Goal: Transaction & Acquisition: Subscribe to service/newsletter

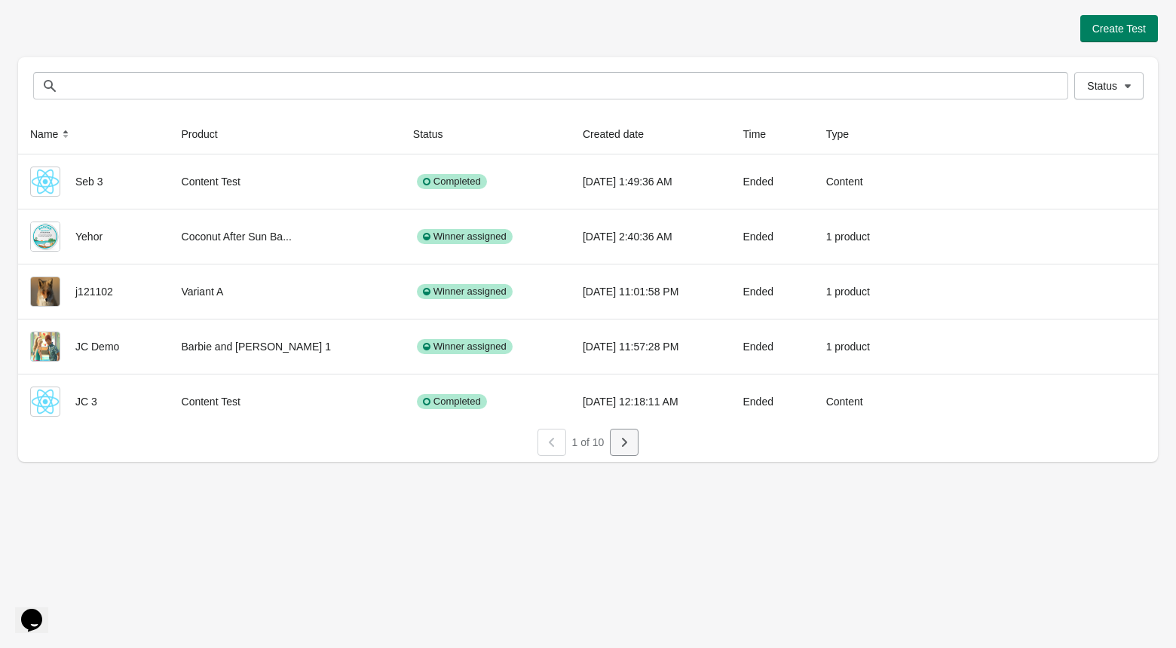
click at [627, 444] on icon "button" at bounding box center [624, 442] width 15 height 15
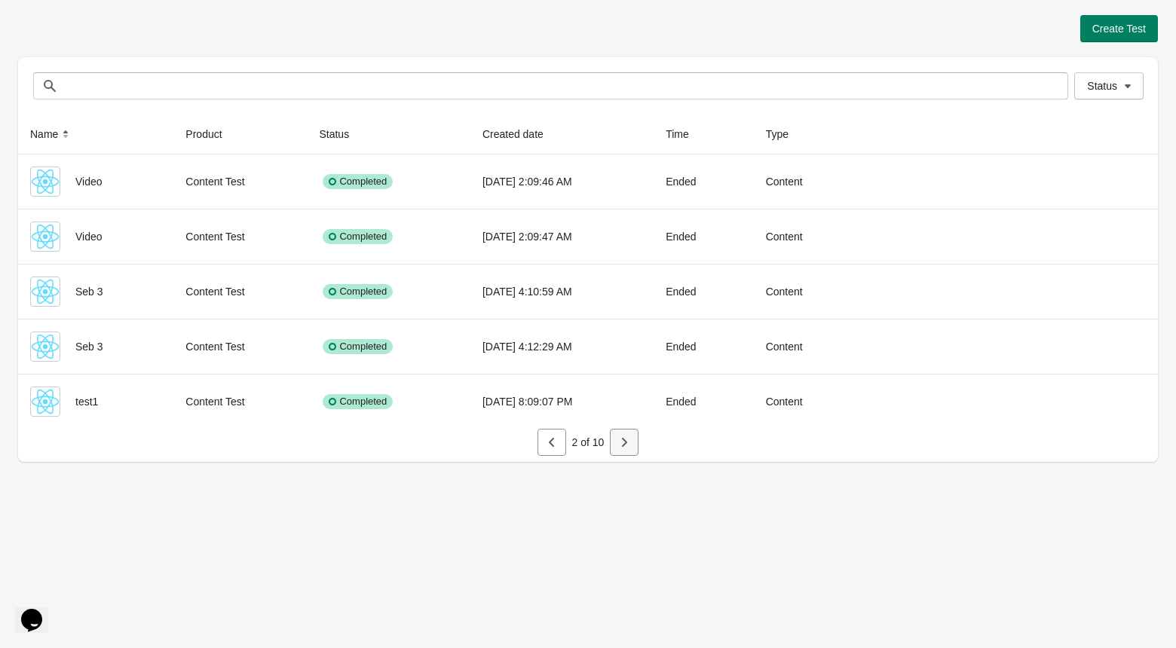
click at [627, 444] on icon "button" at bounding box center [624, 442] width 15 height 15
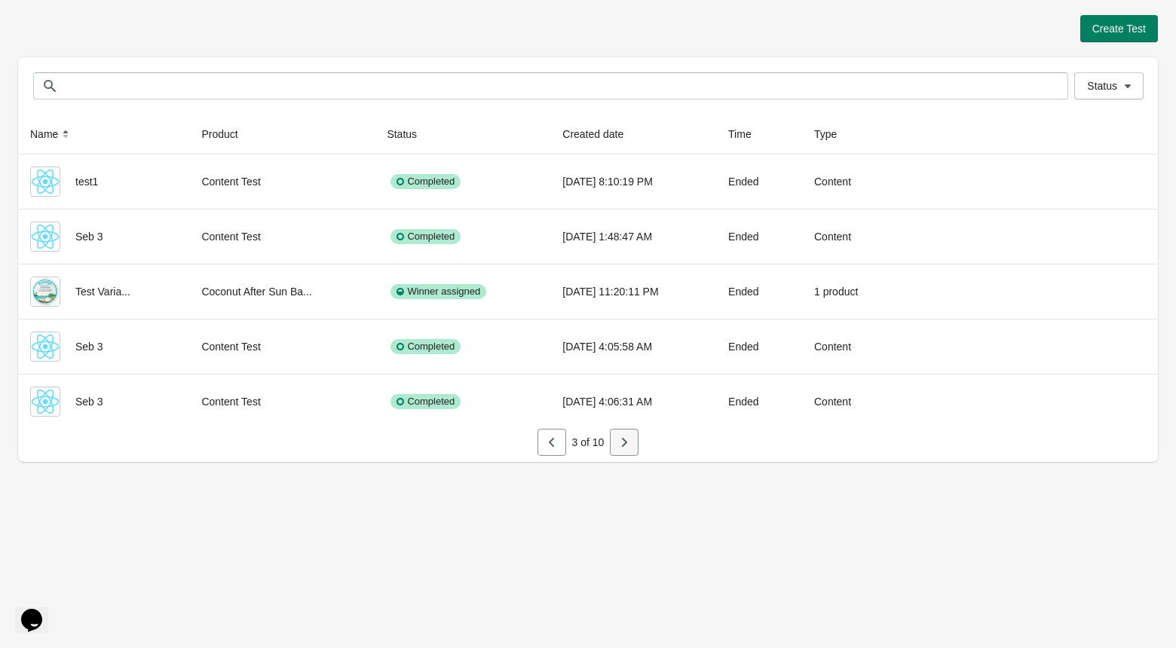
click at [627, 444] on icon "button" at bounding box center [624, 442] width 15 height 15
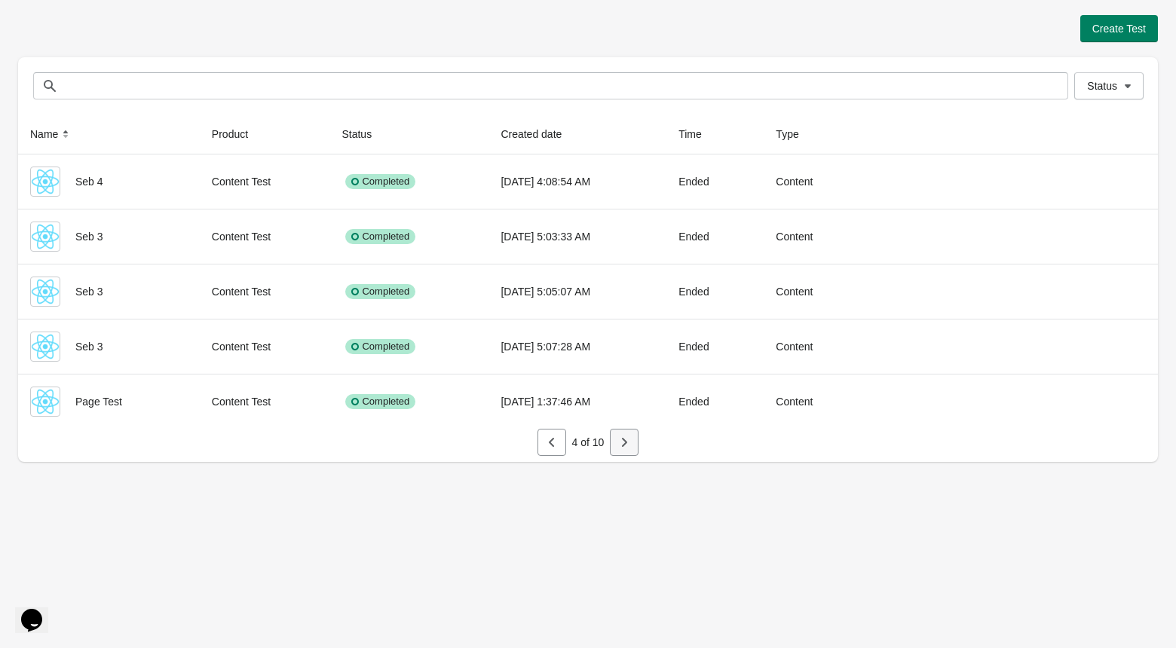
click at [627, 444] on icon "button" at bounding box center [624, 442] width 15 height 15
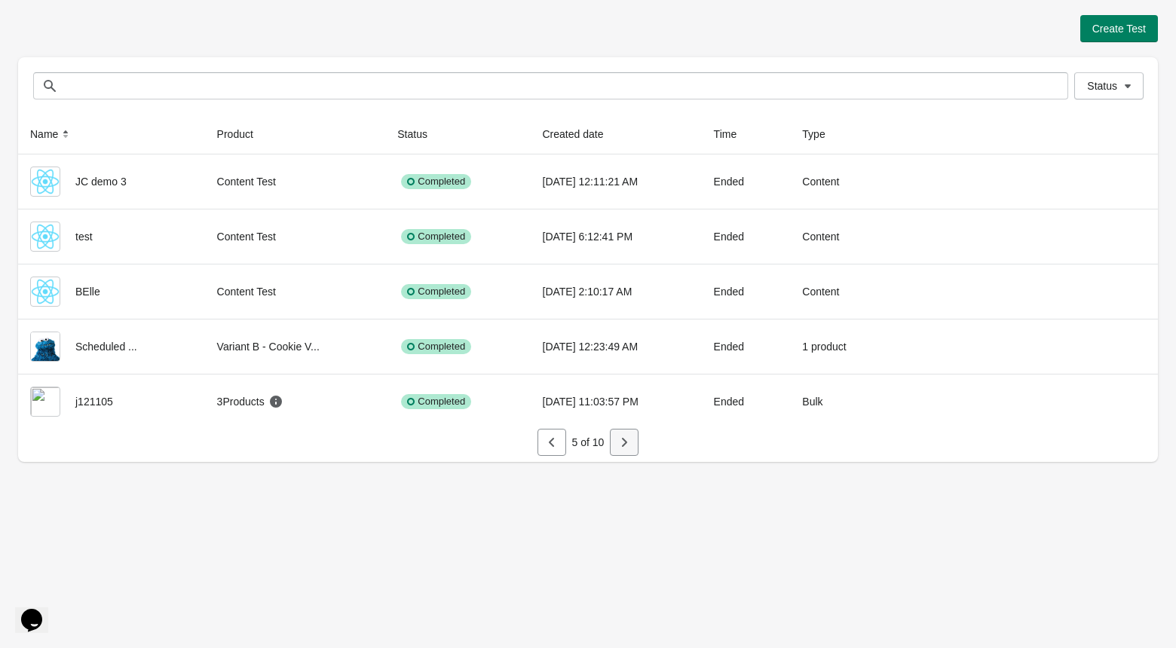
click at [627, 444] on icon "button" at bounding box center [624, 442] width 15 height 15
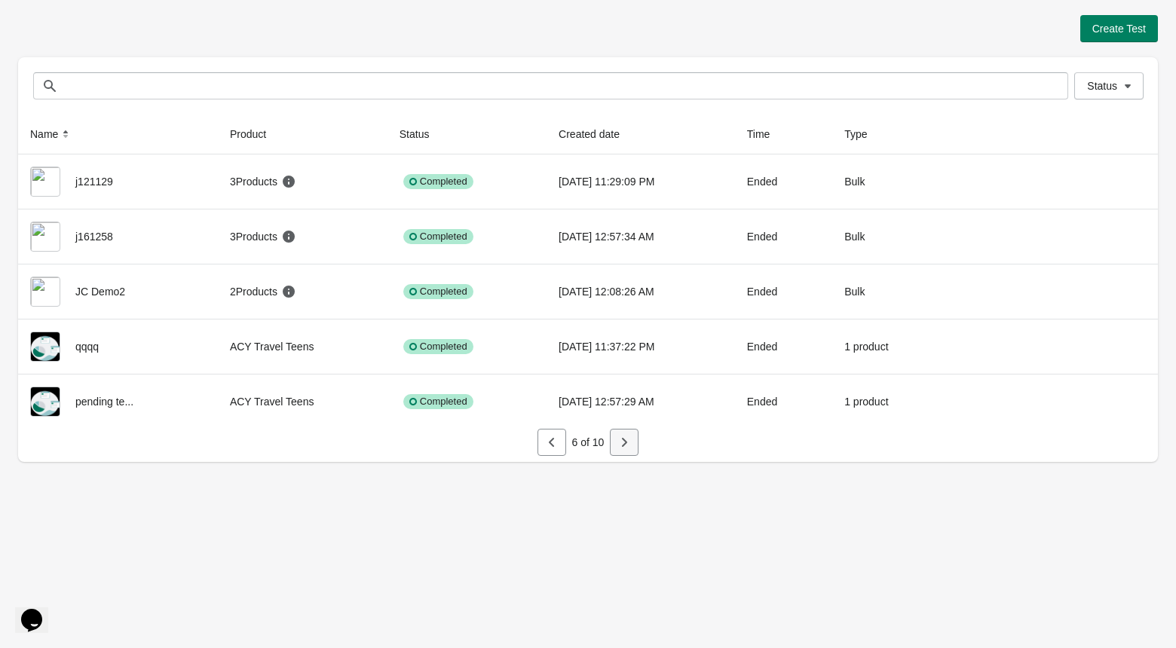
click at [627, 444] on icon "button" at bounding box center [624, 442] width 15 height 15
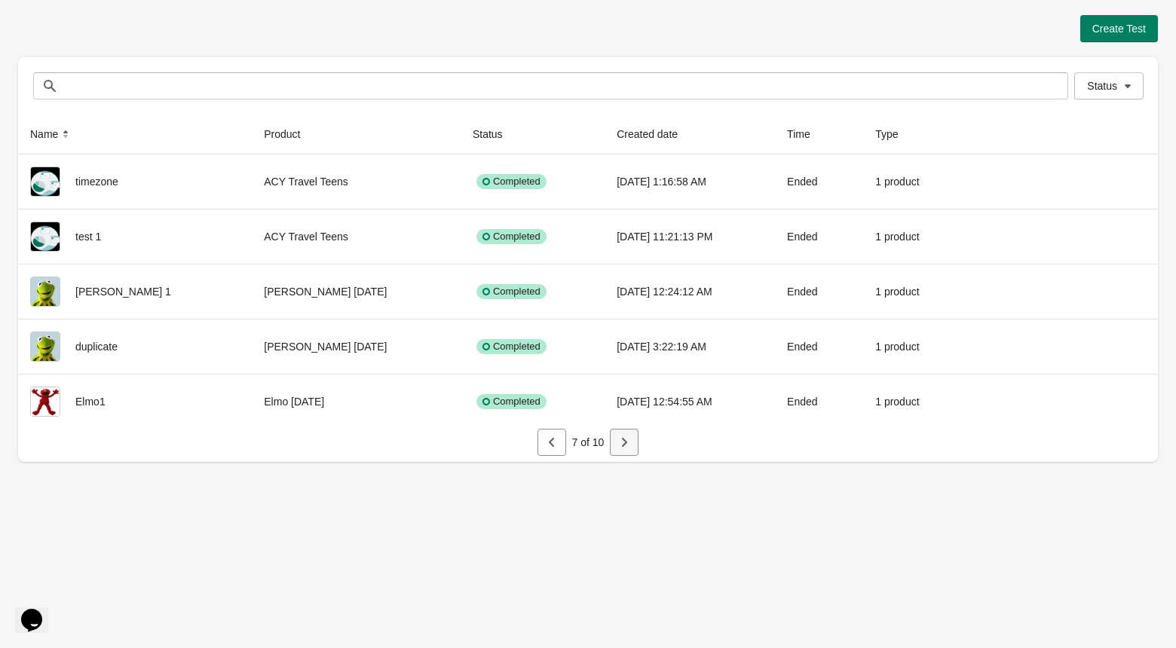
click at [627, 444] on icon "button" at bounding box center [624, 442] width 15 height 15
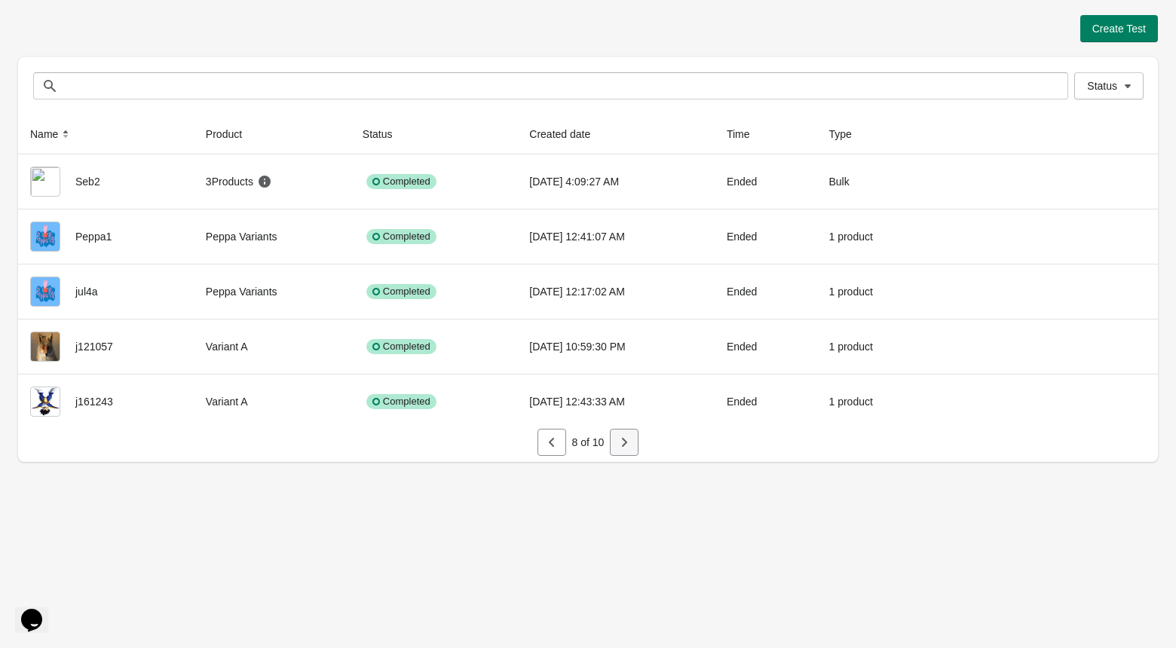
click at [627, 444] on icon "button" at bounding box center [624, 442] width 15 height 15
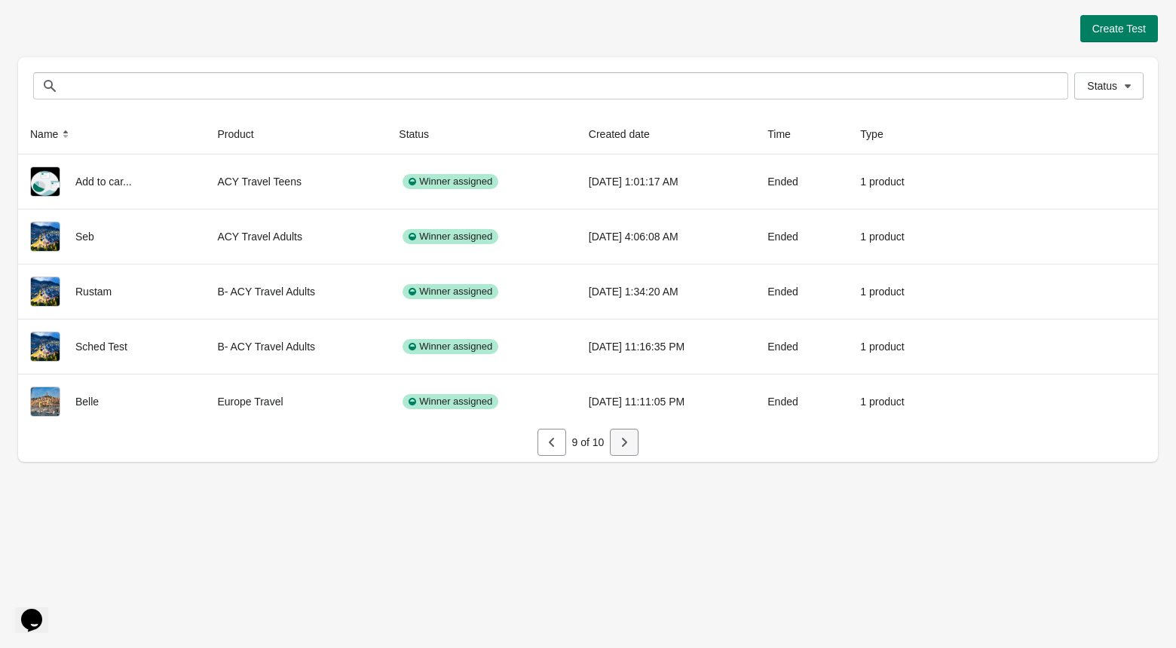
click at [627, 444] on icon "button" at bounding box center [624, 442] width 15 height 15
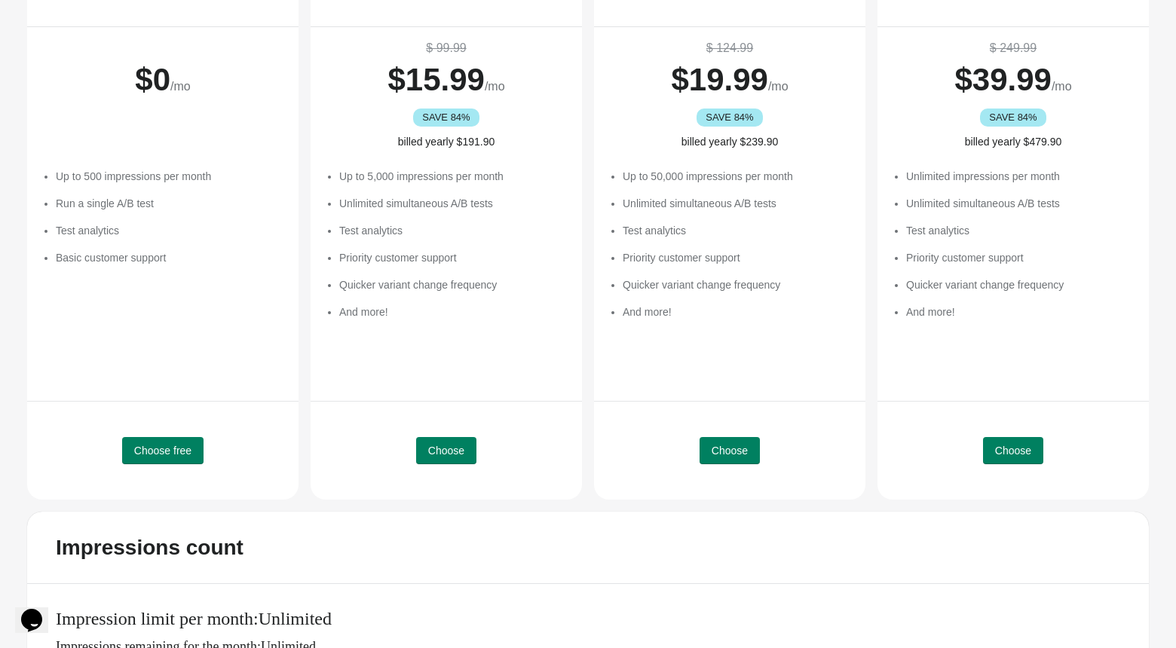
scroll to position [223, 0]
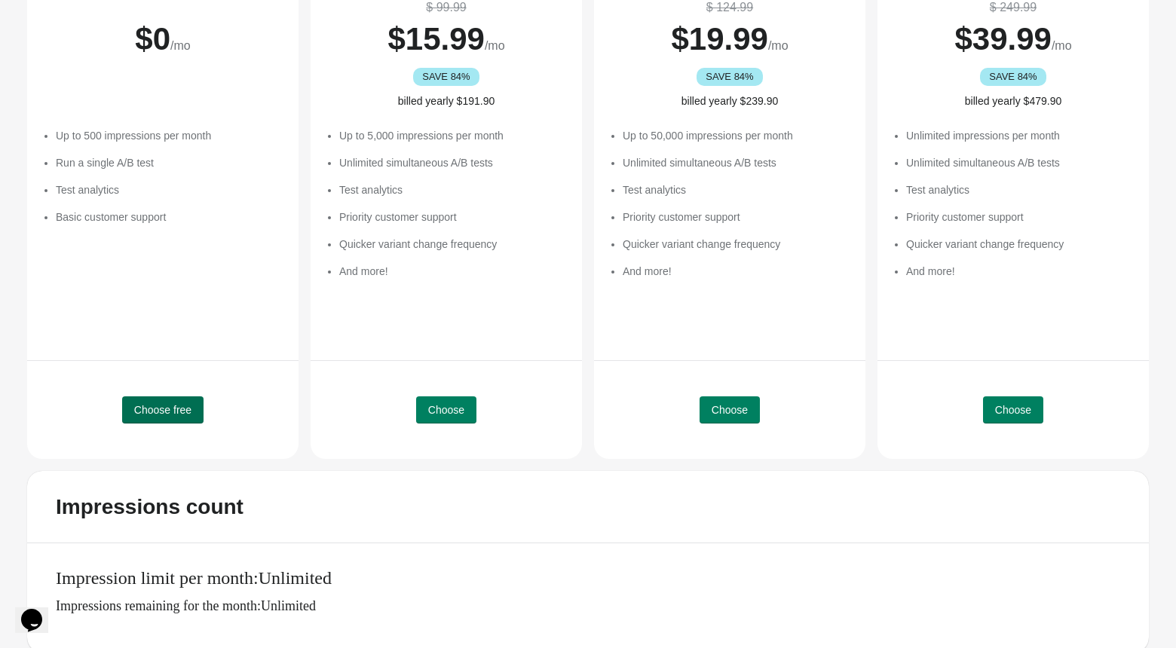
click at [168, 414] on span "Choose free" at bounding box center [162, 410] width 57 height 12
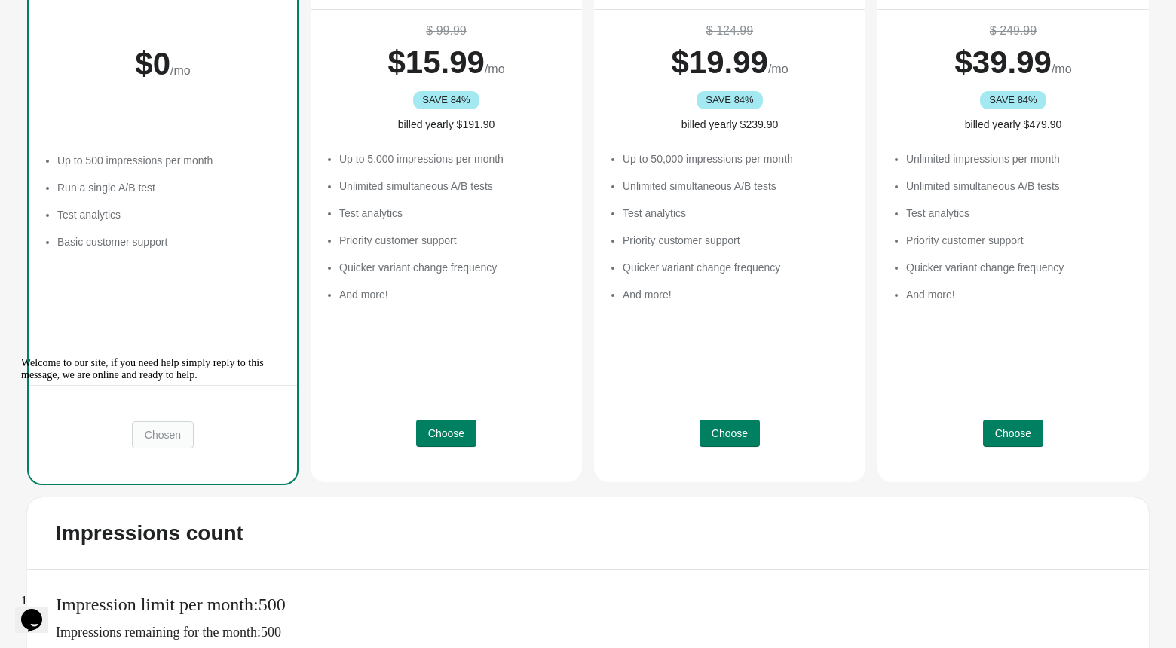
scroll to position [192, 0]
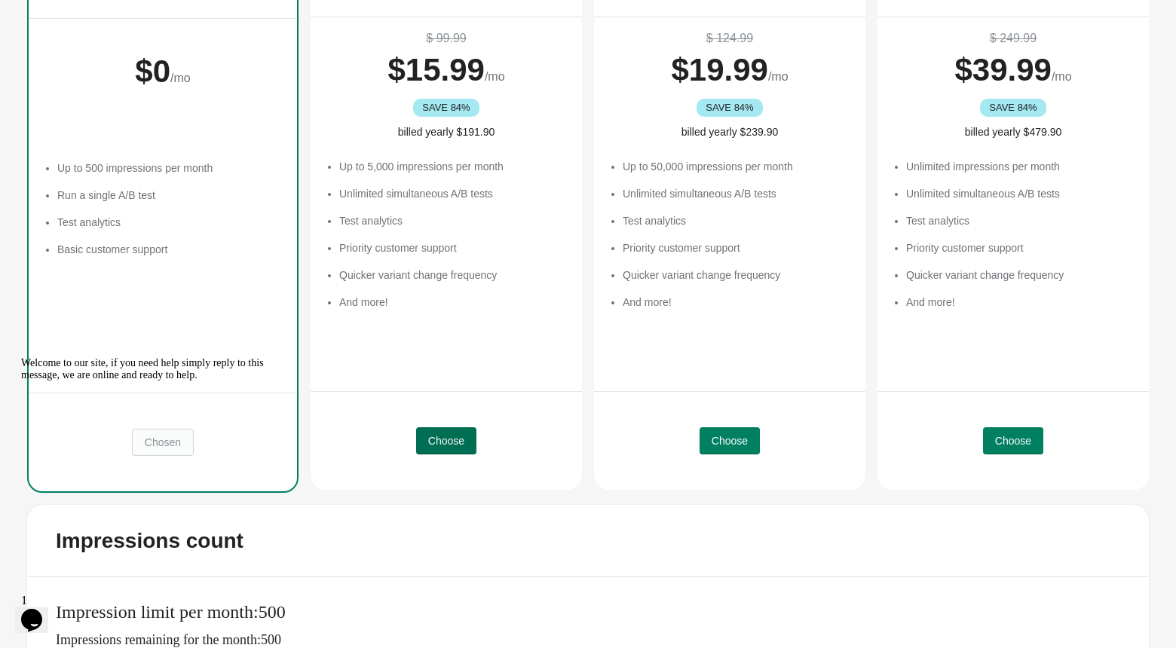
click at [446, 440] on span "Choose" at bounding box center [446, 441] width 36 height 12
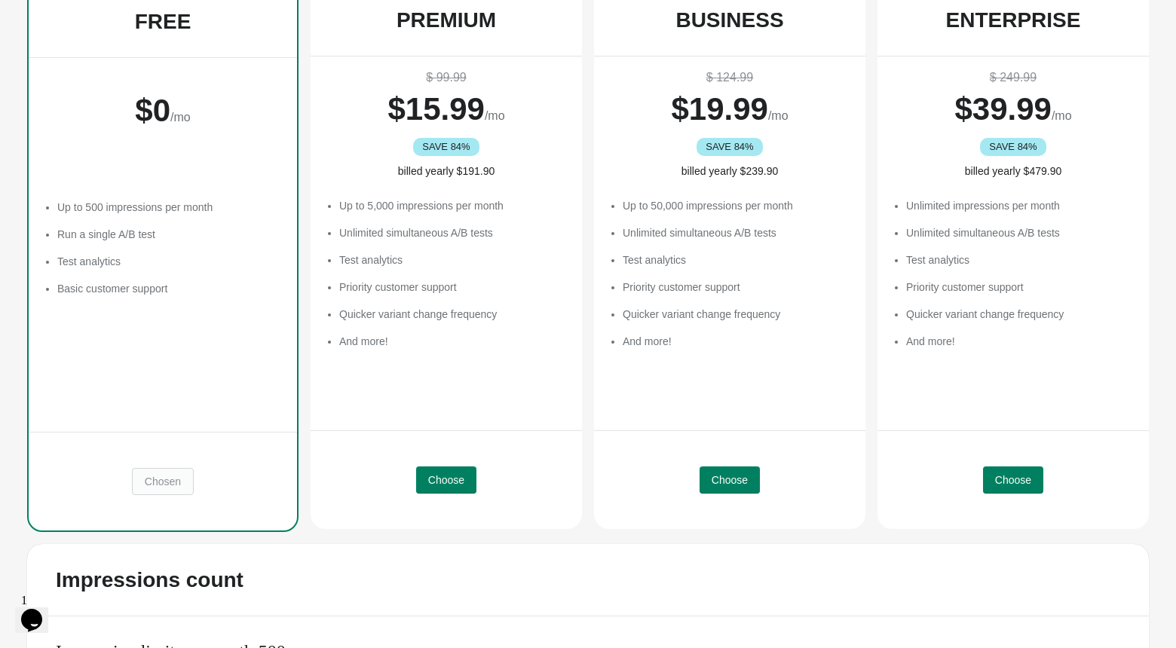
scroll to position [211, 0]
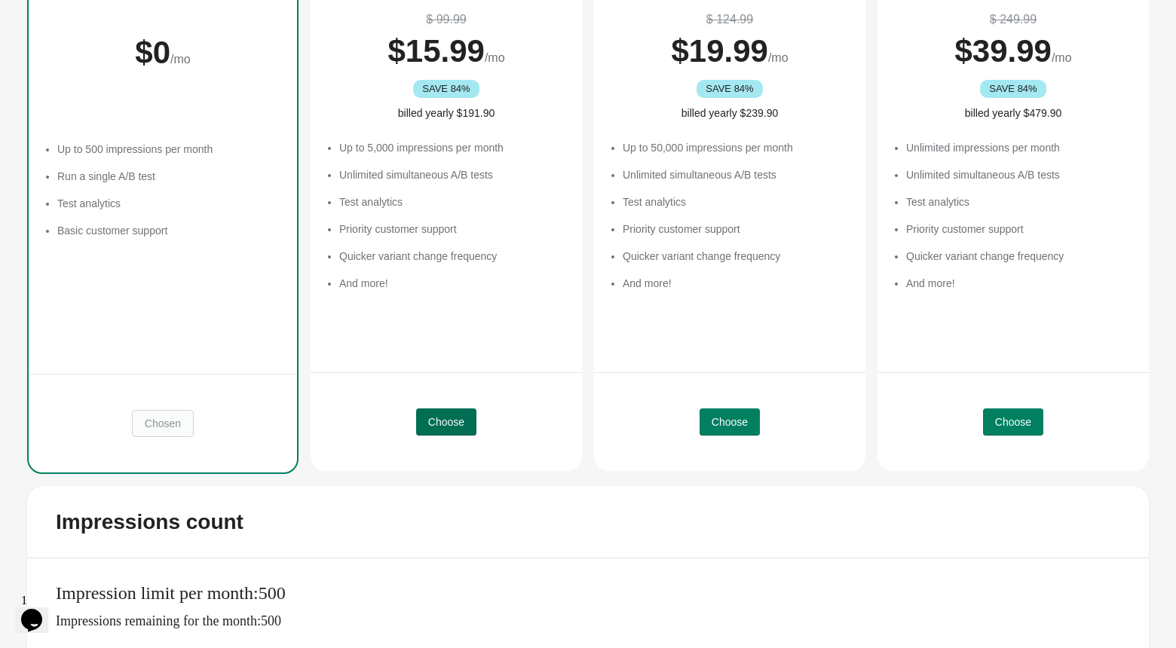
click at [461, 412] on button "Choose" at bounding box center [446, 422] width 60 height 27
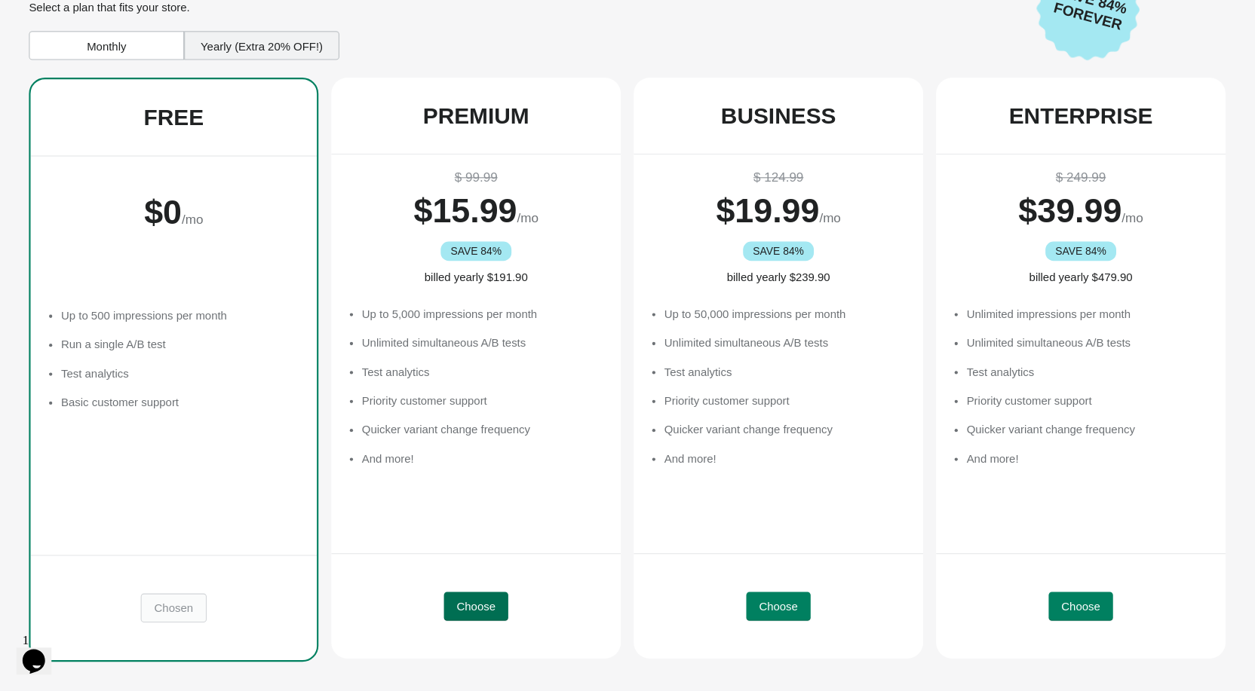
scroll to position [20, 0]
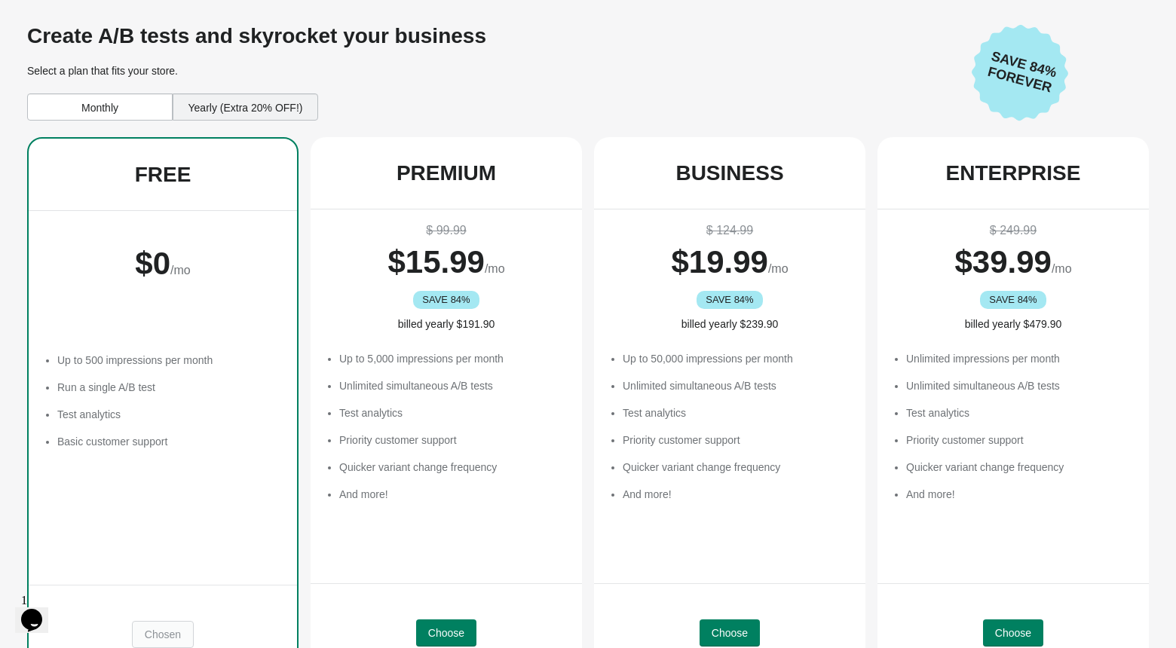
click at [235, 109] on div "Yearly (Extra 20% OFF!)" at bounding box center [246, 106] width 146 height 27
click at [108, 109] on div "Monthly" at bounding box center [100, 106] width 146 height 27
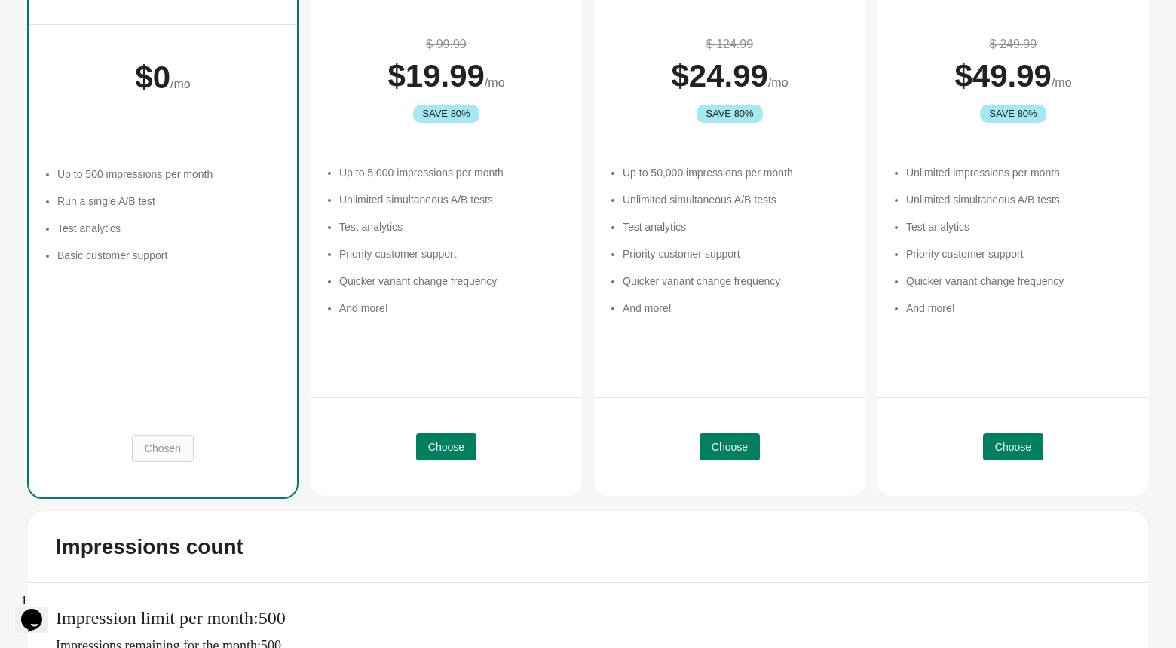
click at [499, 340] on div "Up to 5,000 impressions per month Unlimited simultaneous A/B tests Test analyti…" at bounding box center [453, 254] width 228 height 226
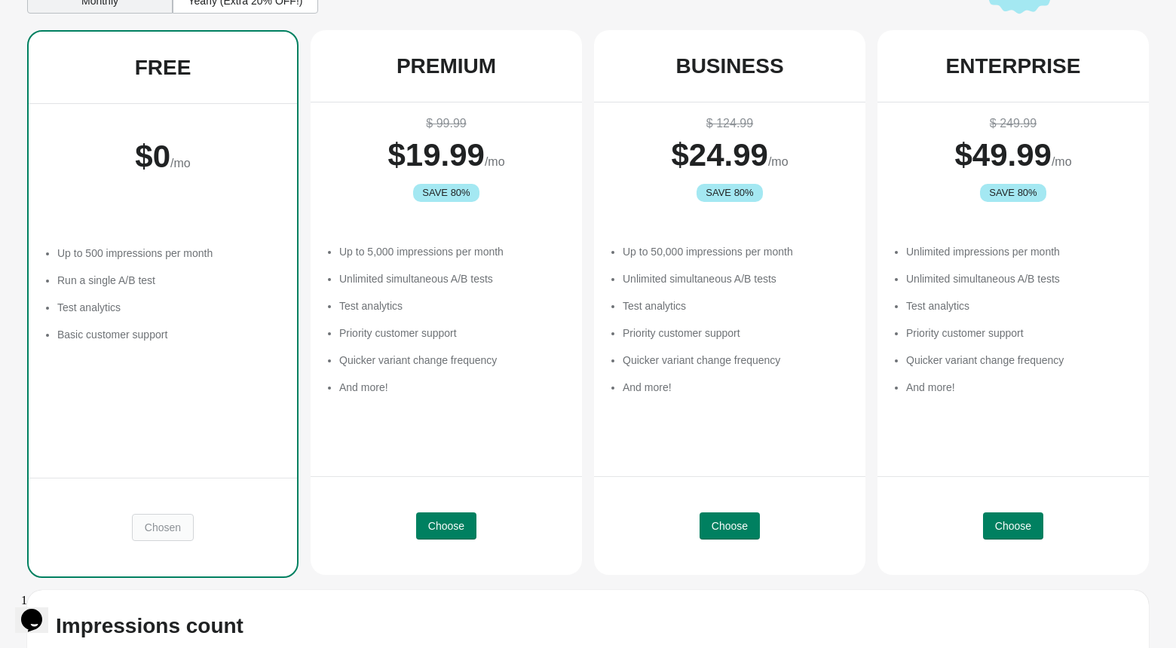
scroll to position [81, 0]
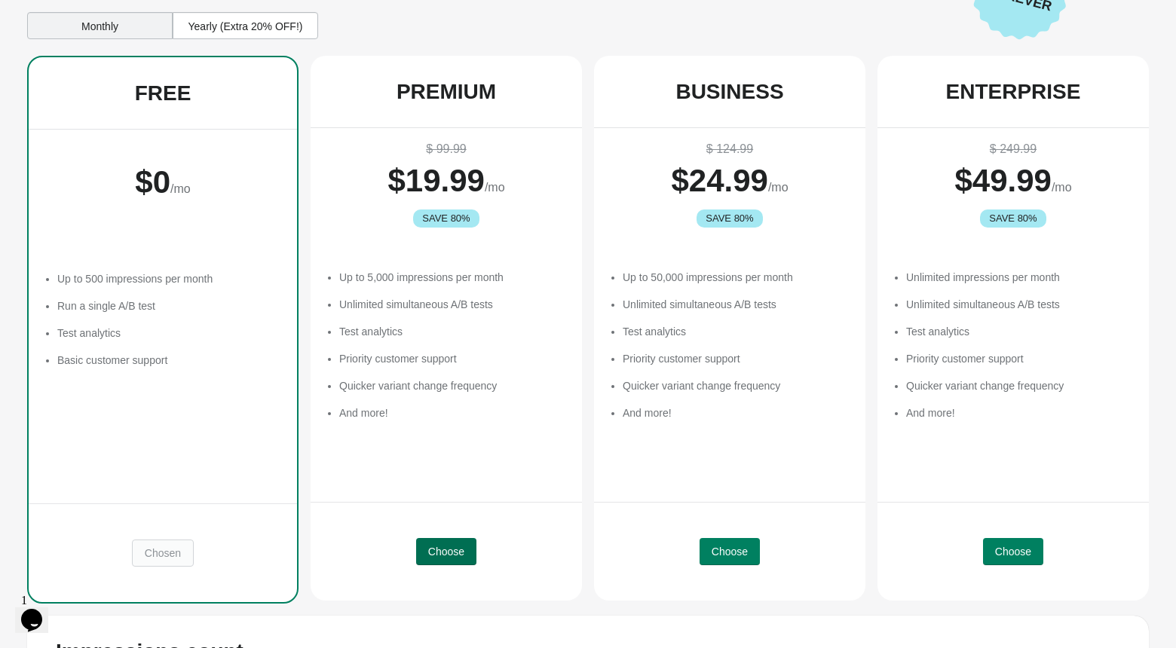
click at [464, 550] on span "Choose" at bounding box center [446, 552] width 36 height 12
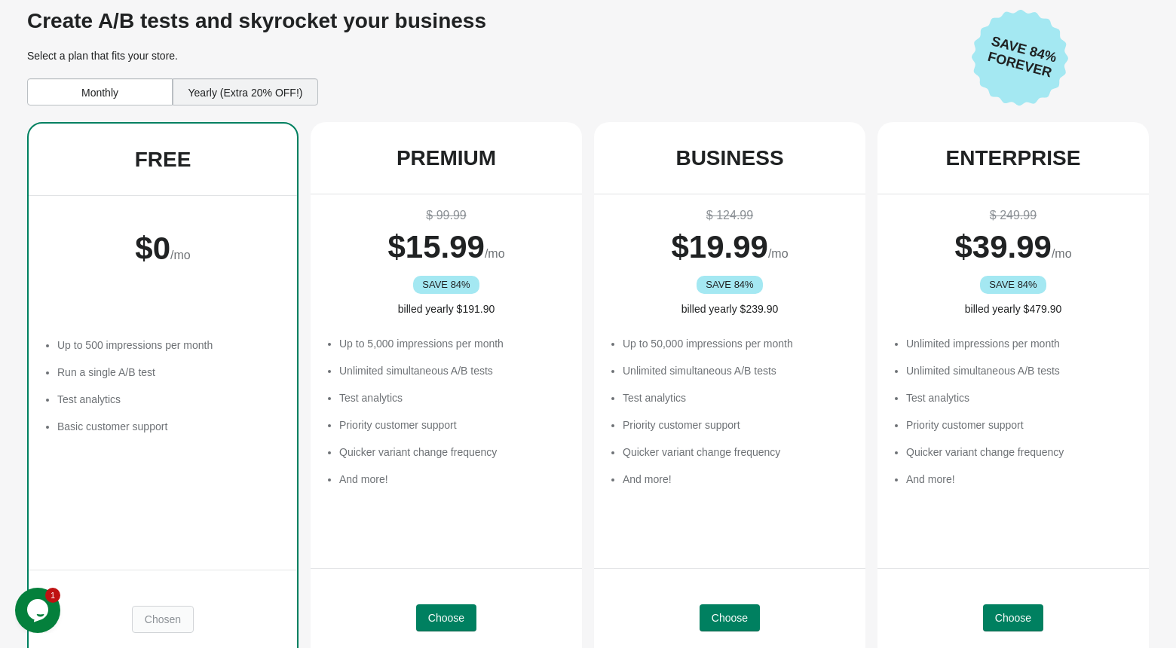
scroll to position [6, 0]
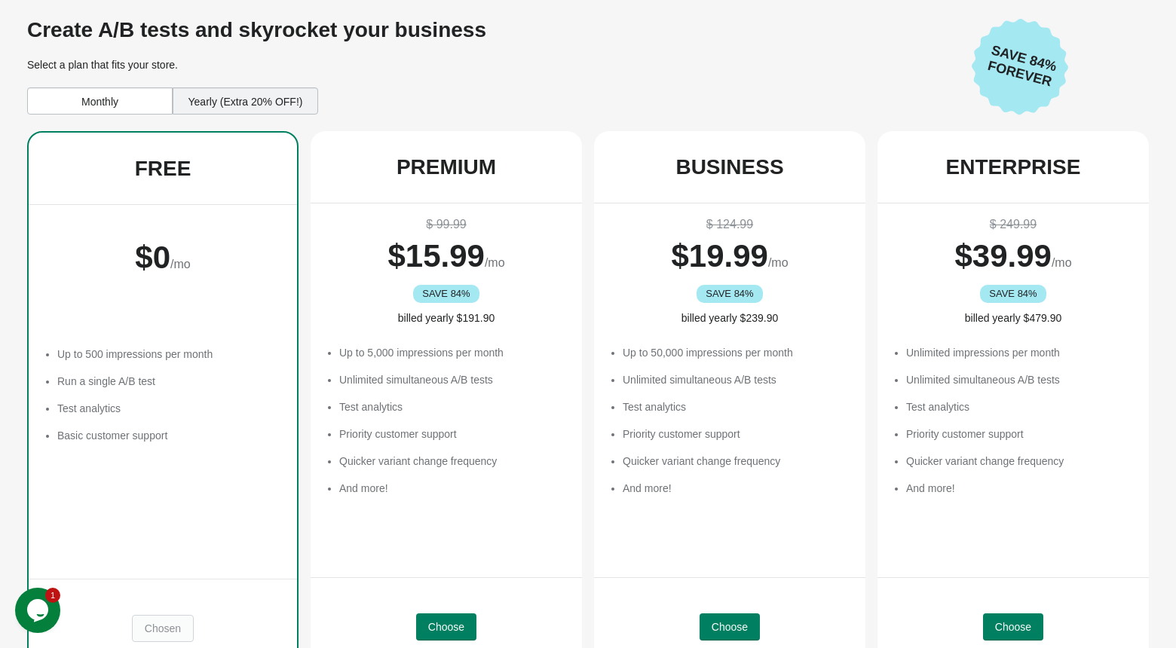
click at [146, 106] on div "Monthly" at bounding box center [100, 100] width 146 height 27
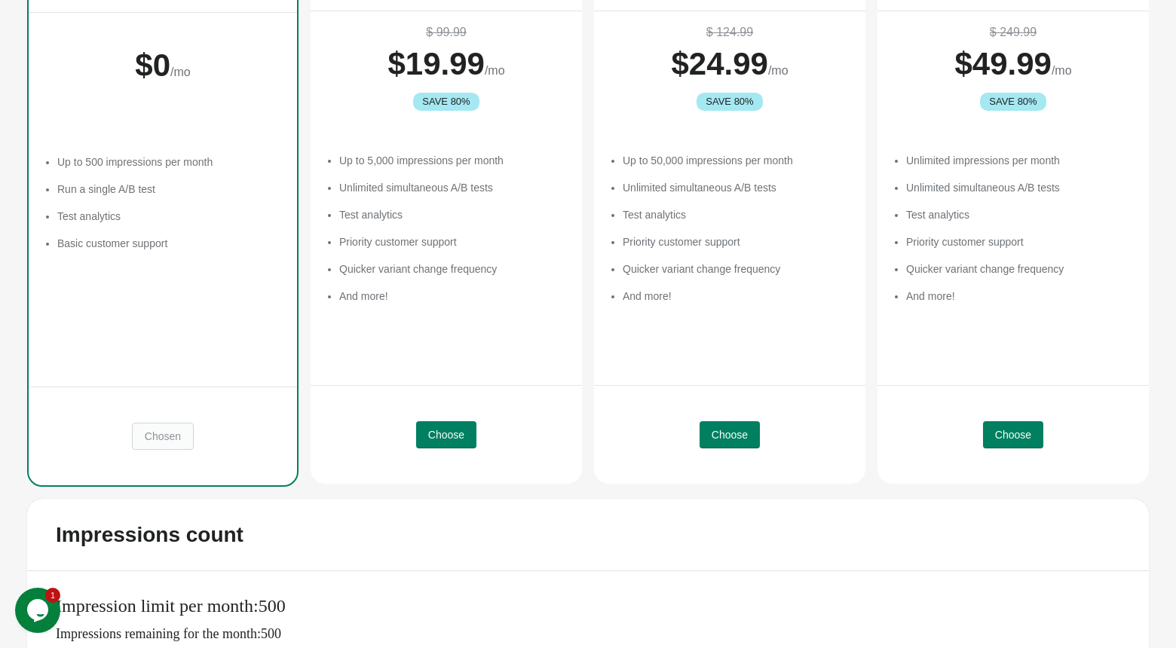
scroll to position [245, 0]
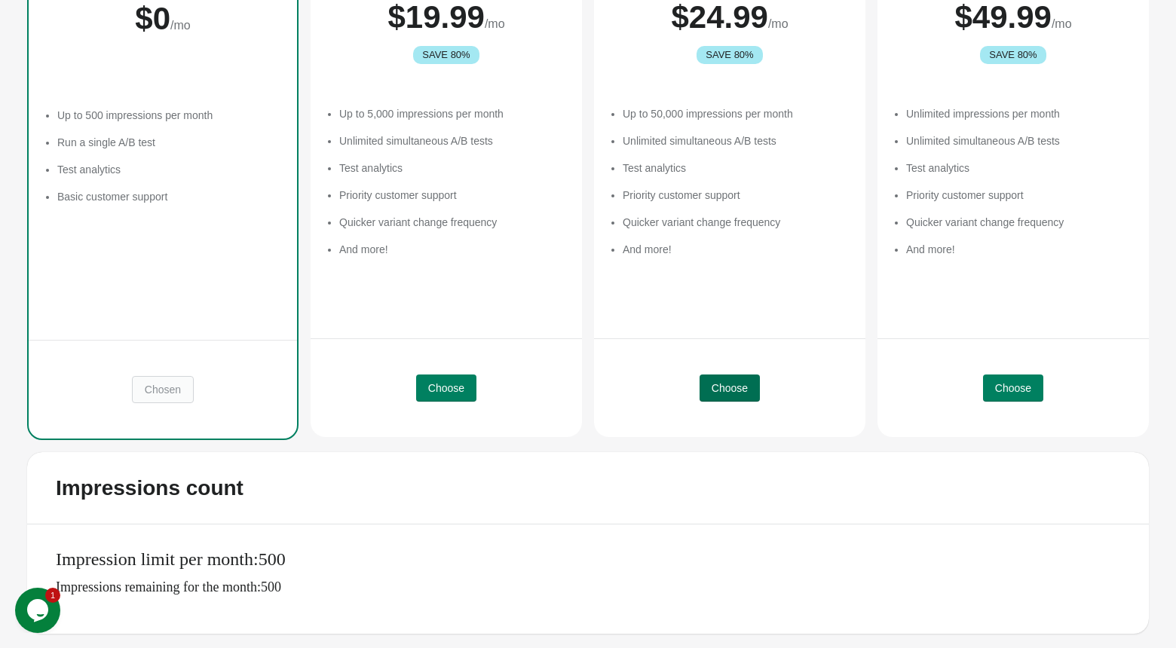
click at [728, 382] on span "Choose" at bounding box center [730, 388] width 36 height 12
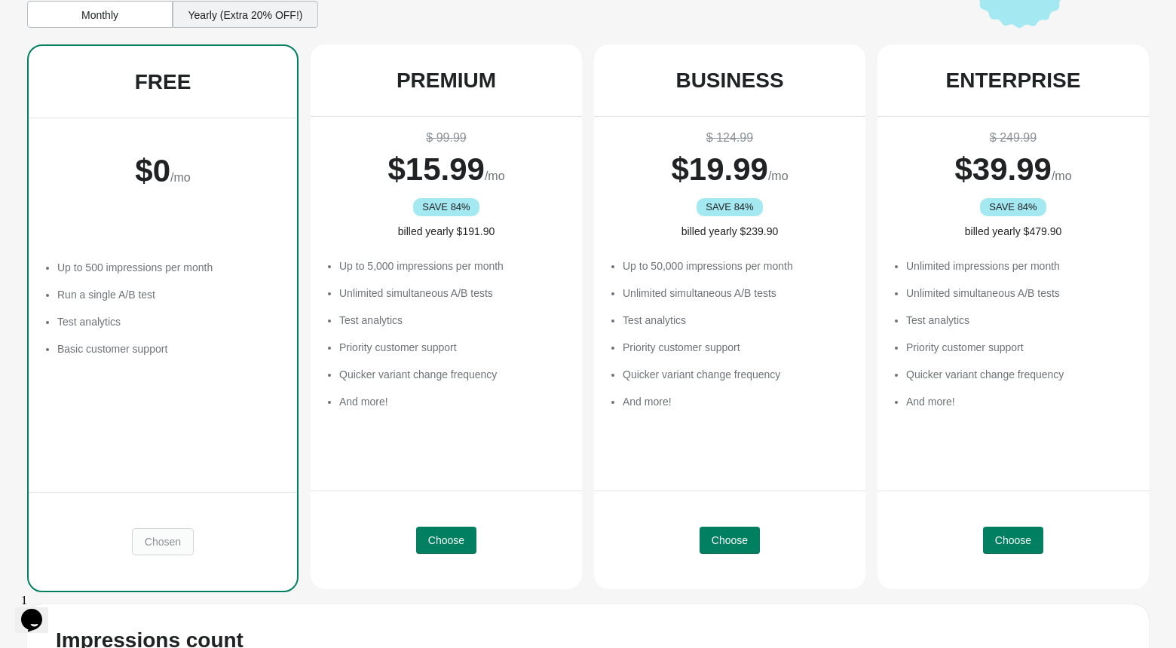
scroll to position [53, 0]
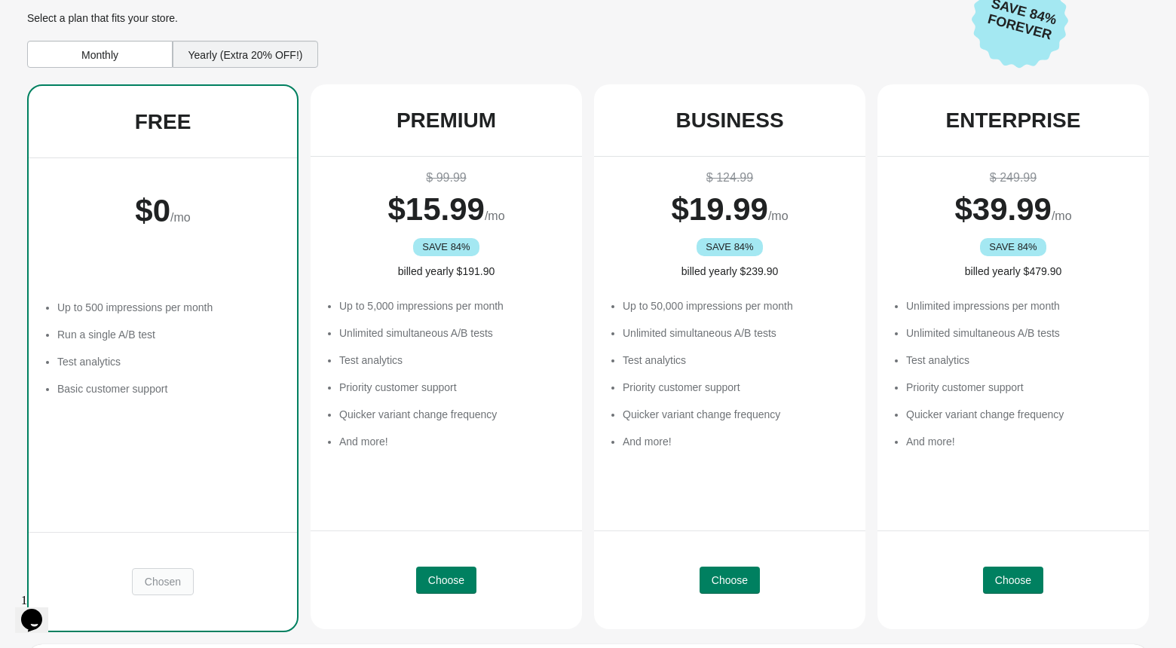
click at [111, 55] on div "Monthly" at bounding box center [100, 54] width 146 height 27
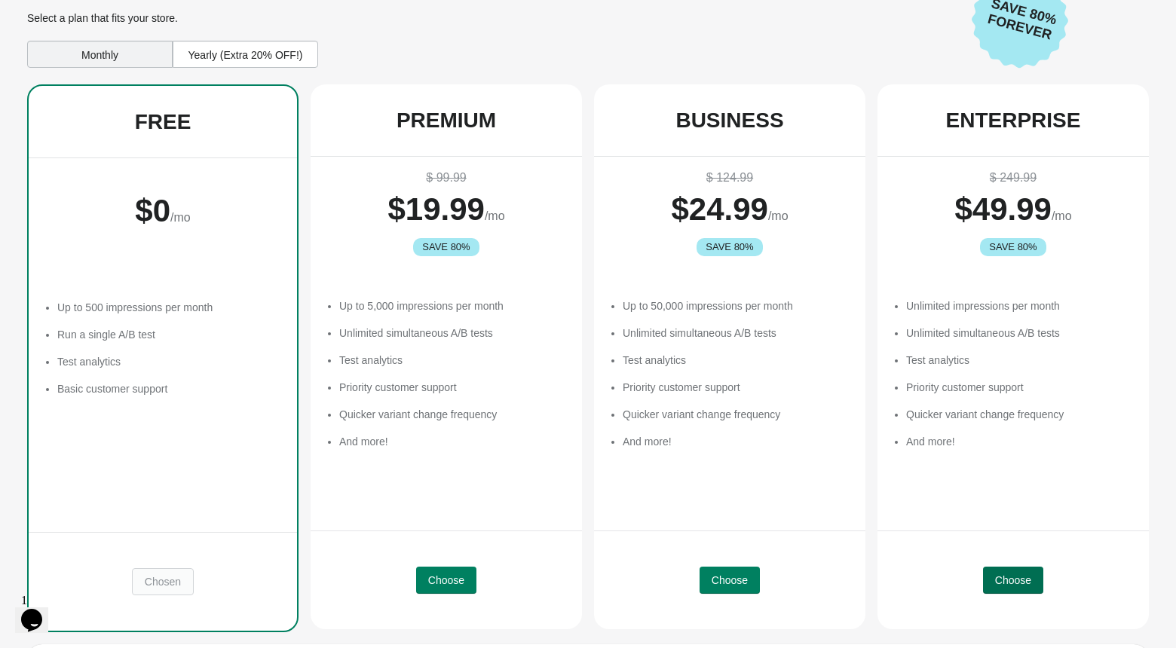
click at [1001, 575] on span "Choose" at bounding box center [1013, 581] width 36 height 12
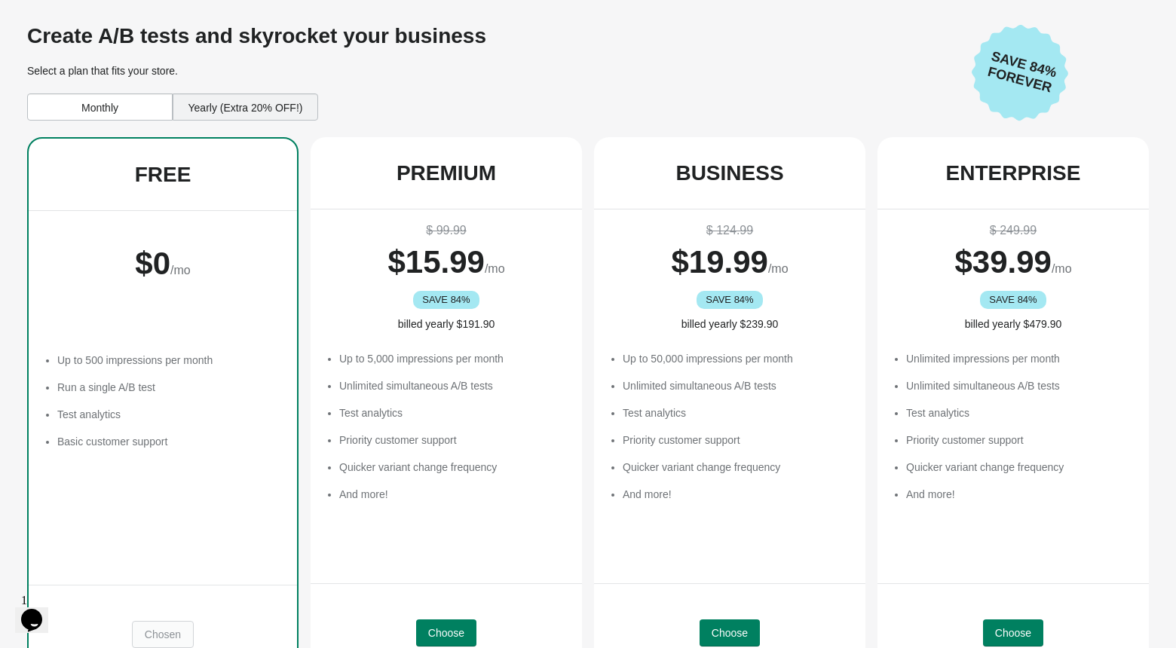
click at [267, 103] on div "Yearly (Extra 20% OFF!)" at bounding box center [246, 106] width 146 height 27
click at [113, 103] on div "Monthly" at bounding box center [100, 106] width 146 height 27
click at [251, 105] on div "Yearly (Extra 20% OFF!)" at bounding box center [246, 106] width 146 height 27
click at [271, 103] on div "Yearly (Extra 20% OFF!)" at bounding box center [246, 106] width 146 height 27
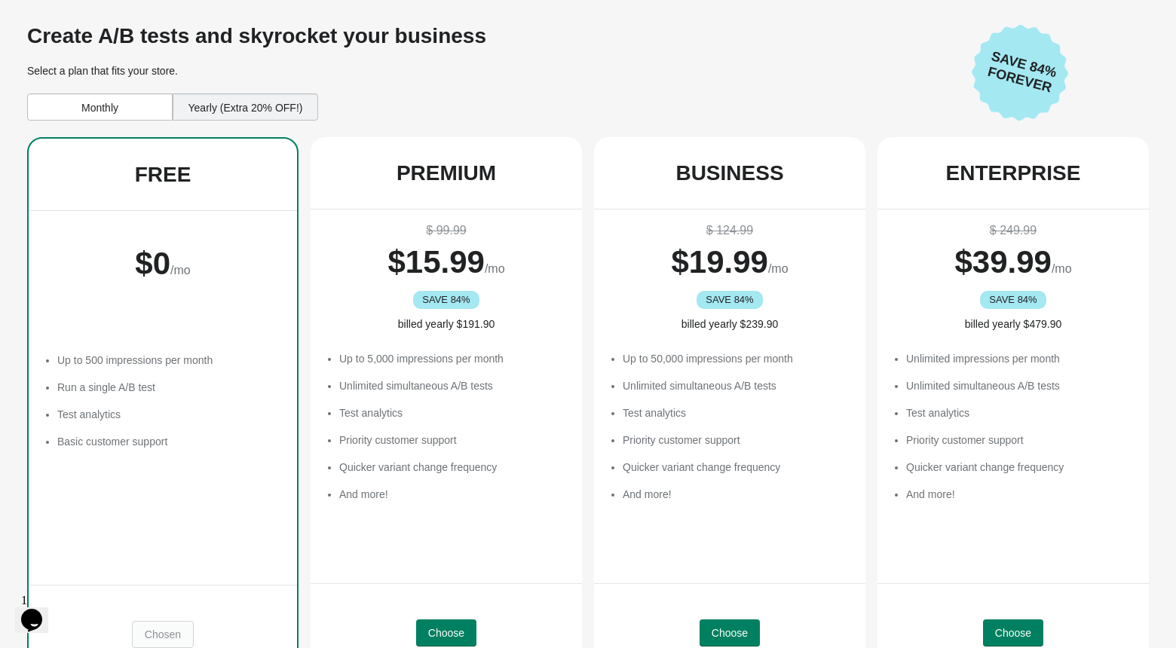
click at [271, 103] on div "Yearly (Extra 20% OFF!)" at bounding box center [246, 106] width 146 height 27
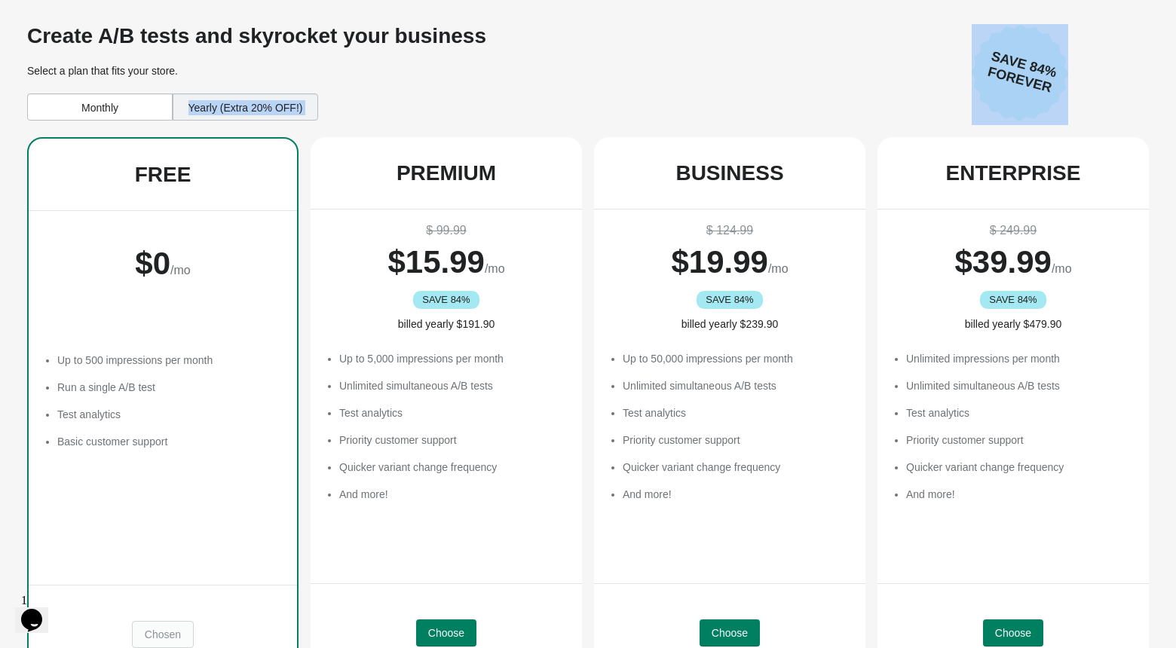
click at [271, 103] on div "Yearly (Extra 20% OFF!)" at bounding box center [246, 106] width 146 height 27
click at [134, 104] on div "Monthly" at bounding box center [100, 106] width 146 height 27
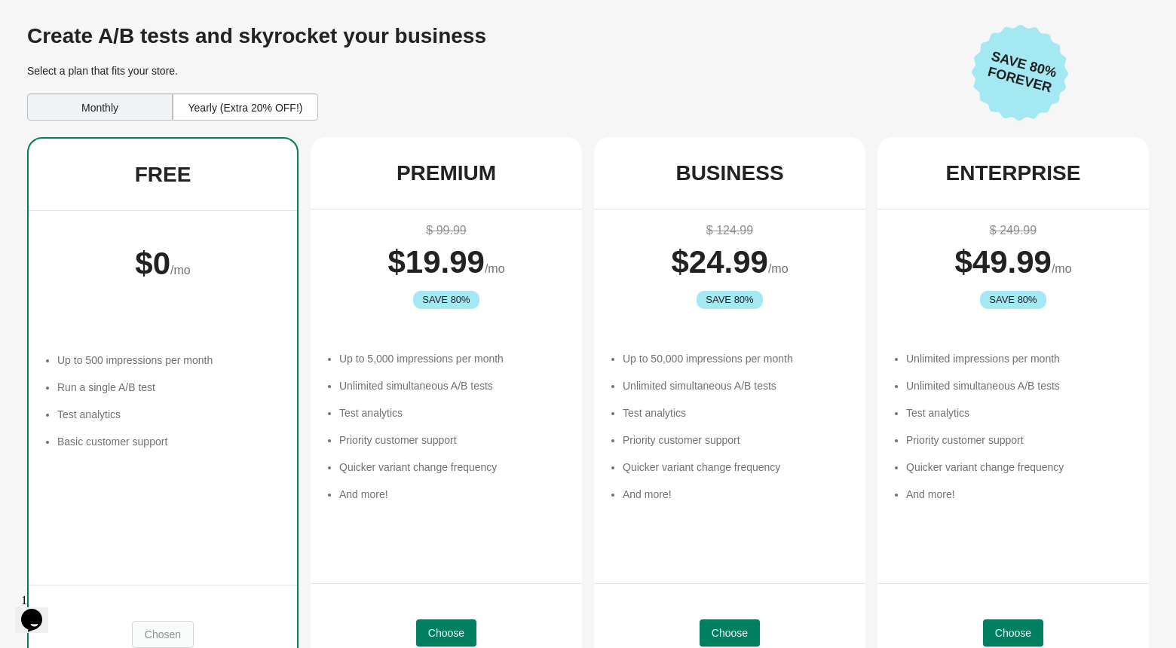
click at [246, 109] on div "Yearly (Extra 20% OFF!)" at bounding box center [246, 106] width 146 height 27
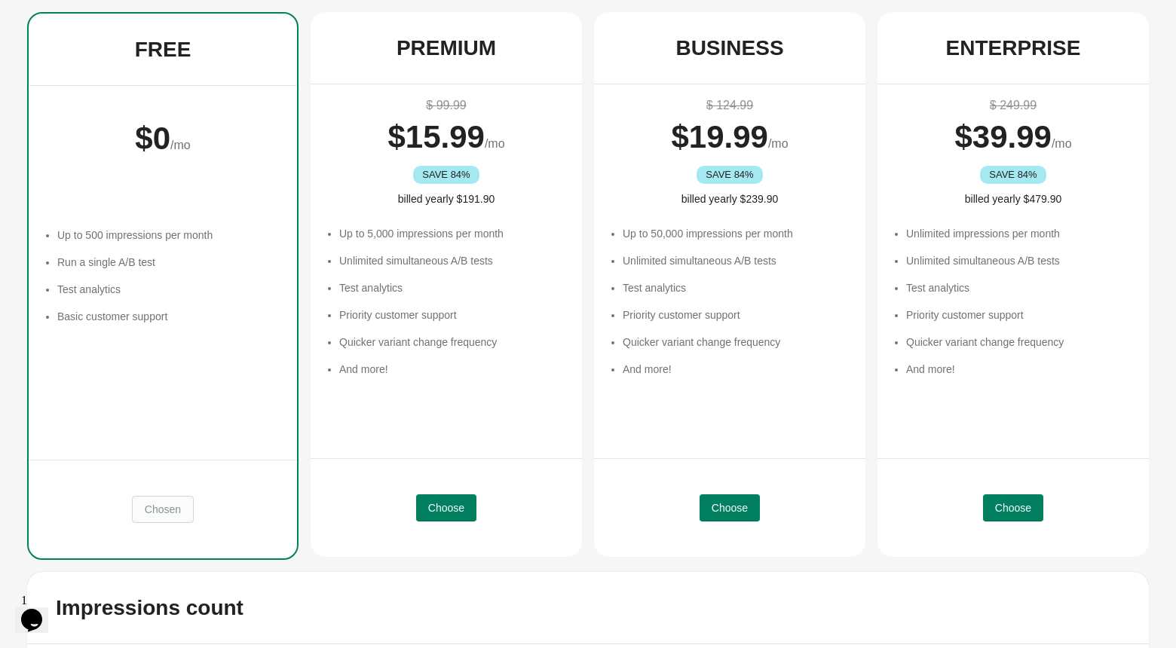
scroll to position [127, 0]
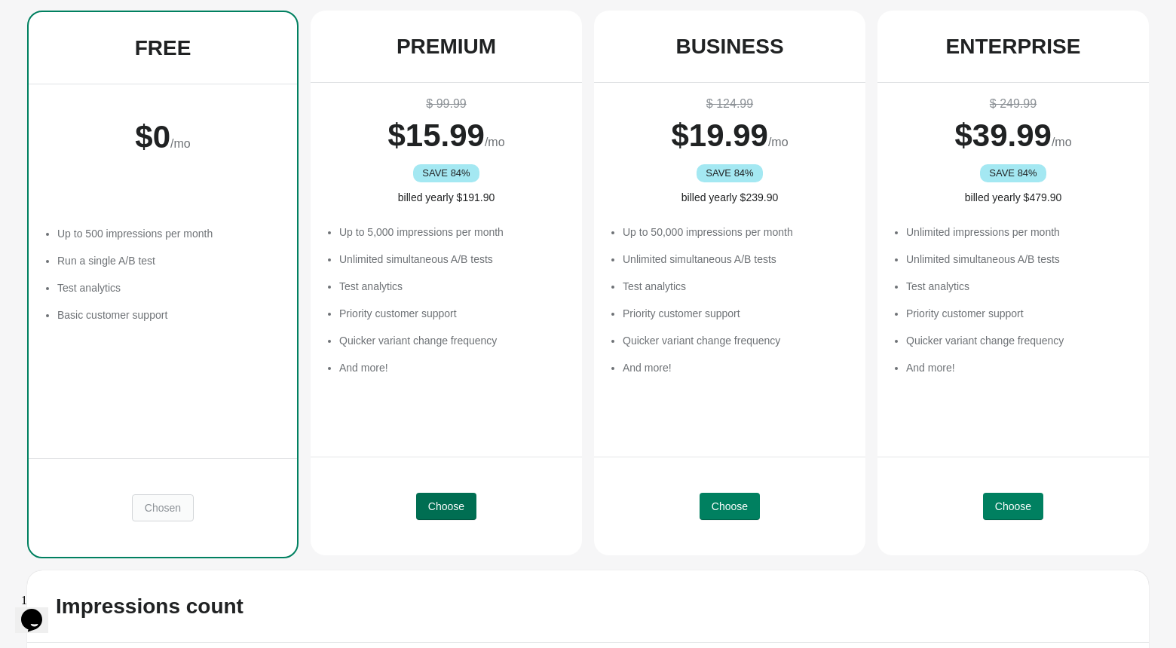
click at [458, 502] on span "Choose" at bounding box center [446, 507] width 36 height 12
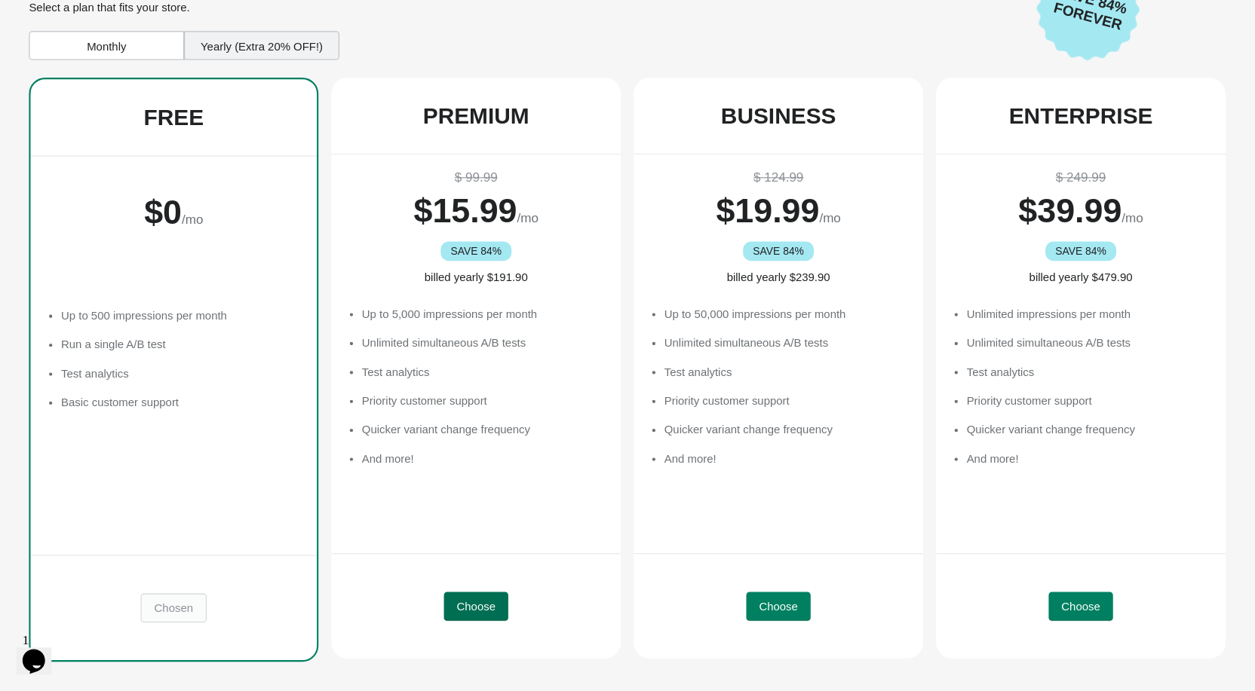
scroll to position [20, 0]
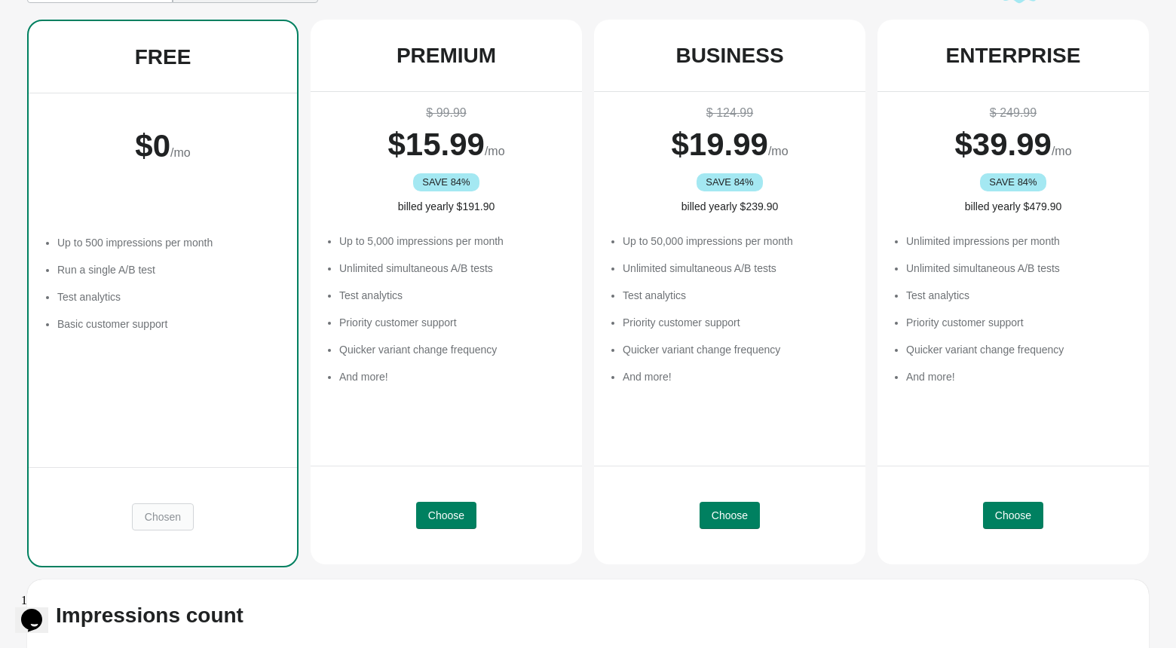
scroll to position [127, 0]
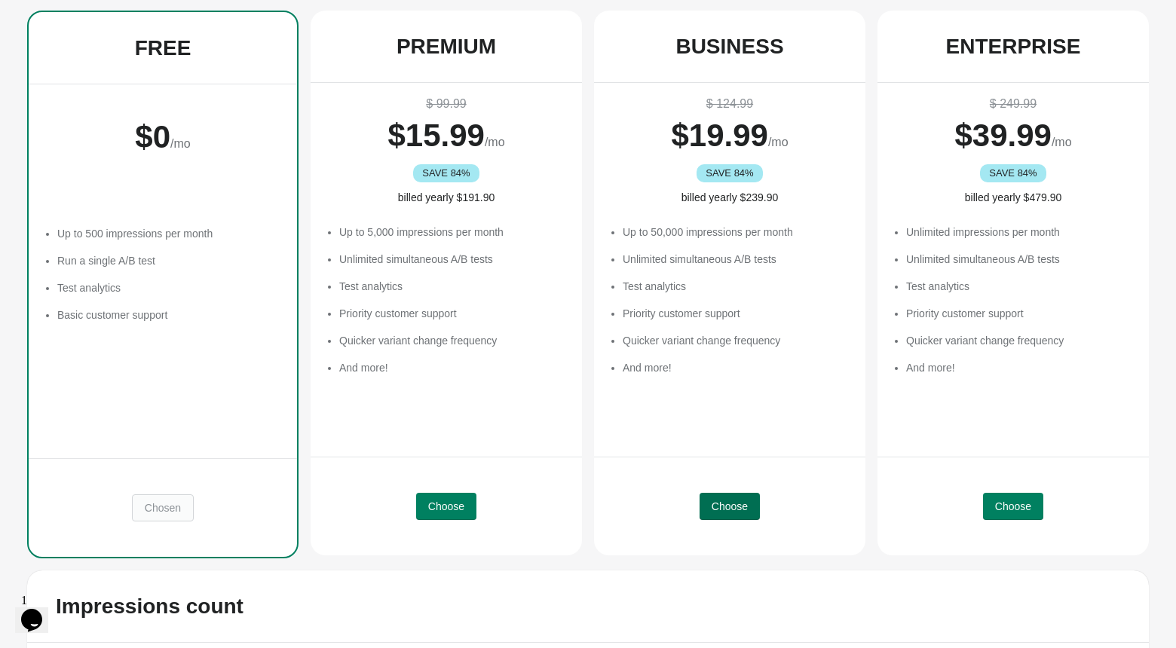
click at [737, 508] on span "Choose" at bounding box center [730, 507] width 36 height 12
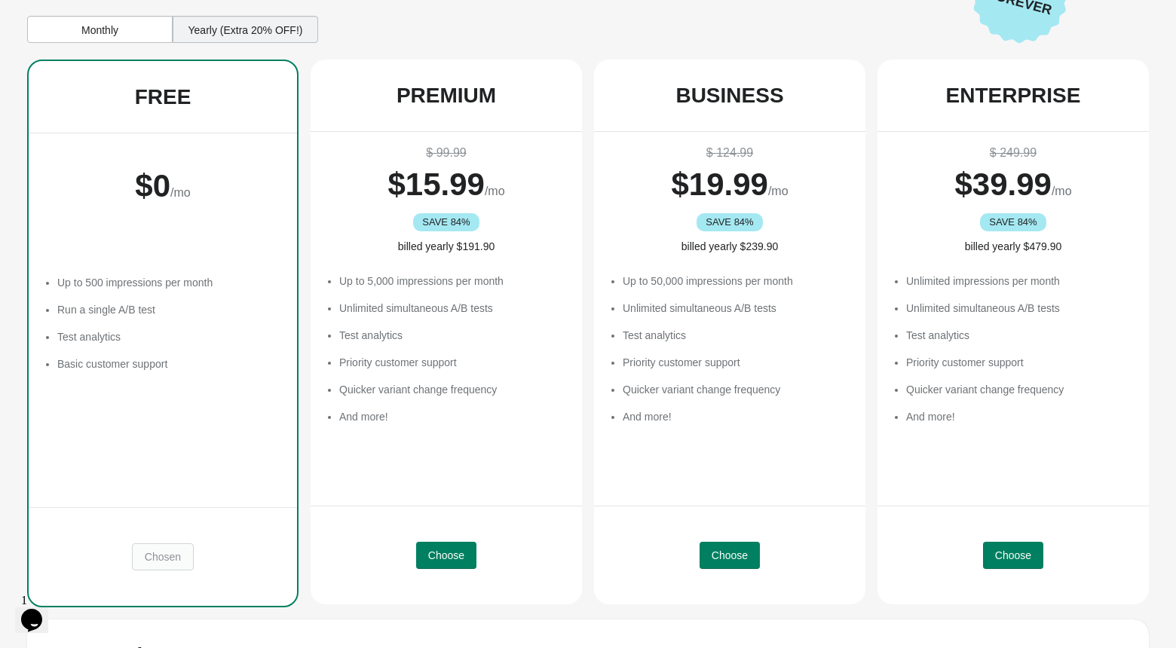
scroll to position [114, 0]
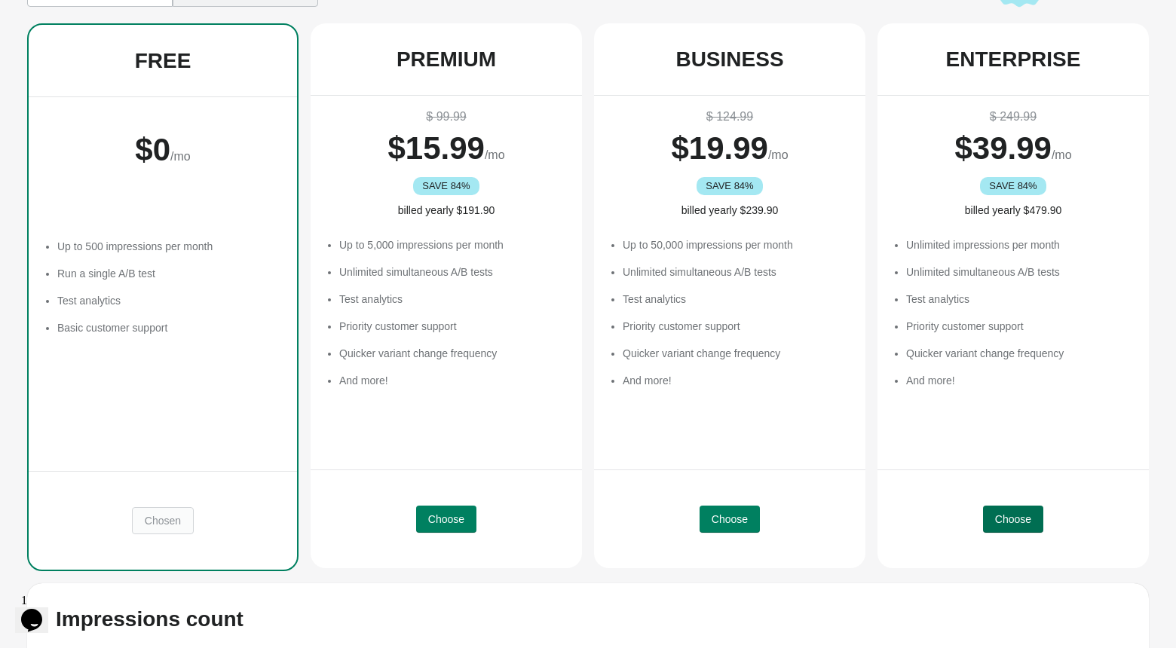
click at [1012, 525] on button "Choose" at bounding box center [1013, 519] width 60 height 27
